Goal: Check status: Check status

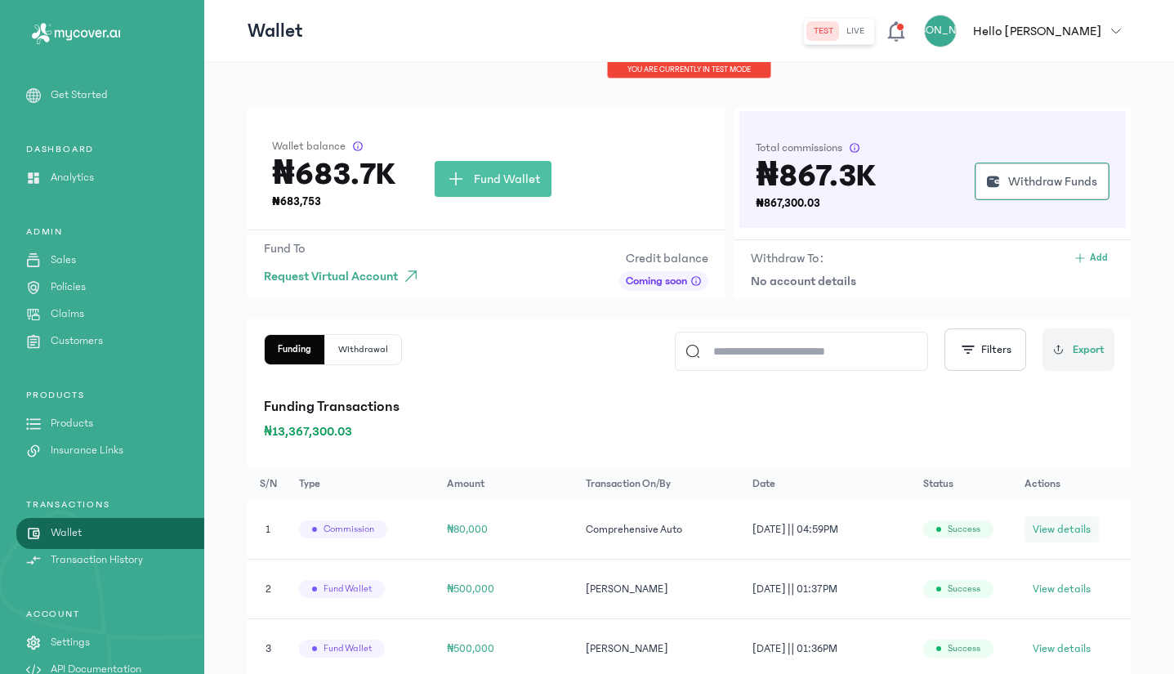
click at [1074, 528] on span "View details" at bounding box center [1061, 529] width 58 height 16
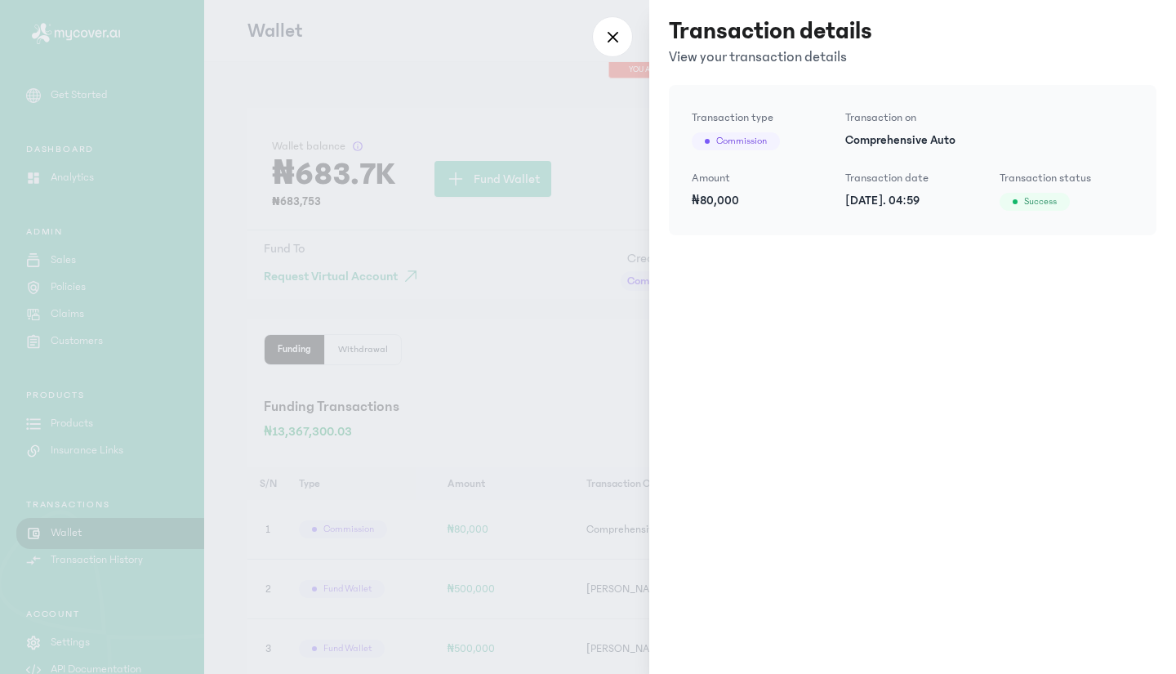
click at [475, 312] on div at bounding box center [588, 337] width 1176 height 674
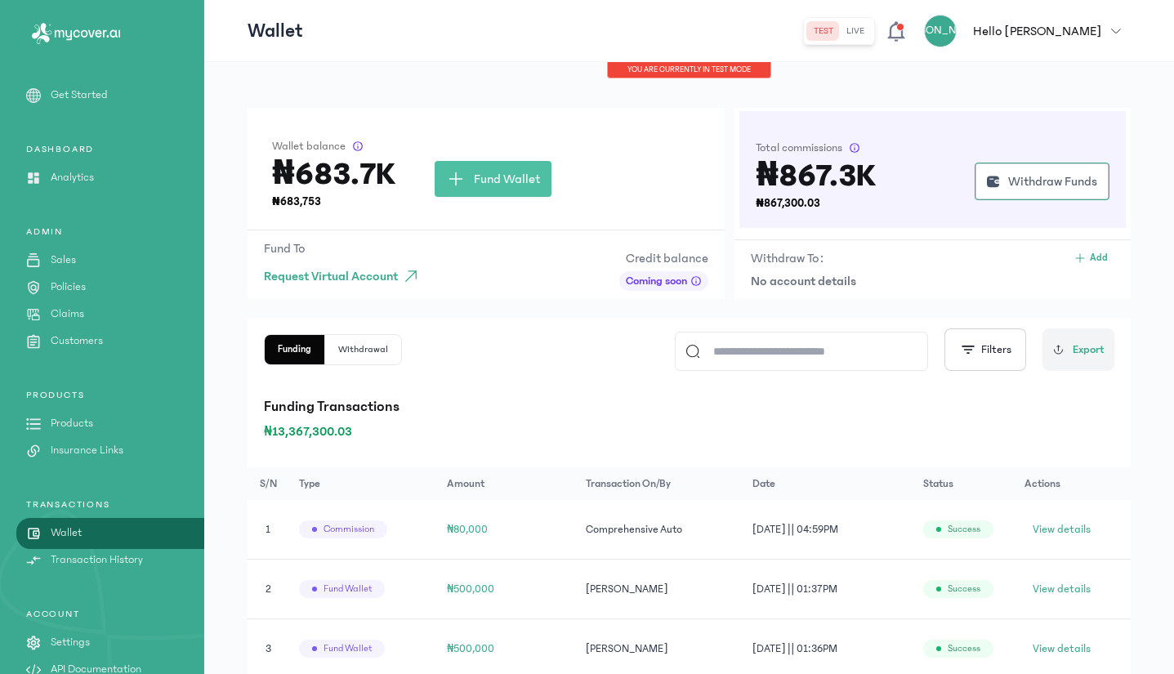
click at [79, 563] on p "Transaction History" at bounding box center [97, 559] width 92 height 17
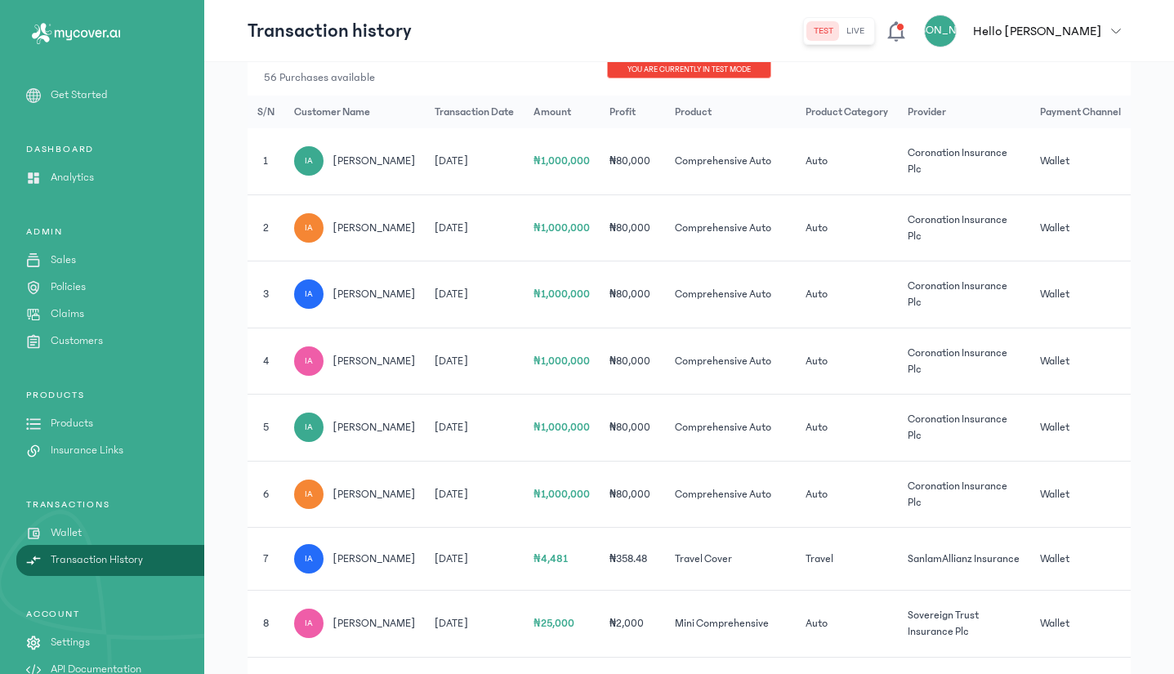
scroll to position [267, 0]
